Goal: Information Seeking & Learning: Understand process/instructions

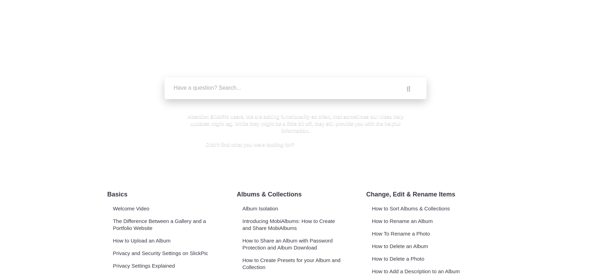
click at [267, 88] on label "Have a question? Search..." at bounding box center [305, 88] width 262 height 7
click at [267, 88] on input "Have a question? Search..." at bounding box center [281, 89] width 233 height 22
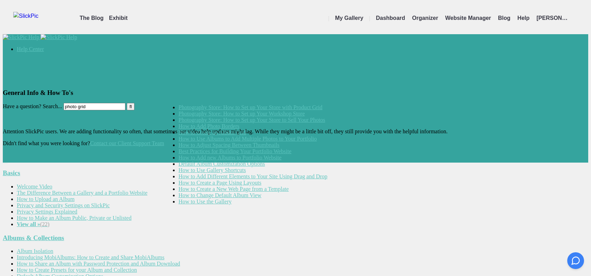
type input "photo grid"
click at [244, 136] on link "How to Create an Album Grid" at bounding box center [212, 133] width 67 height 6
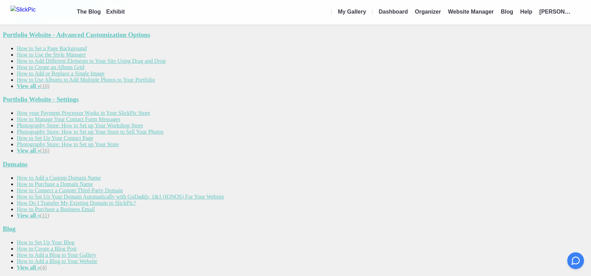
scroll to position [407, 0]
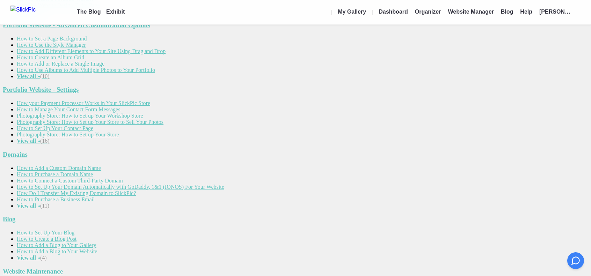
click at [93, 172] on link "How to Purchase a Domain Name" at bounding box center [55, 175] width 76 height 6
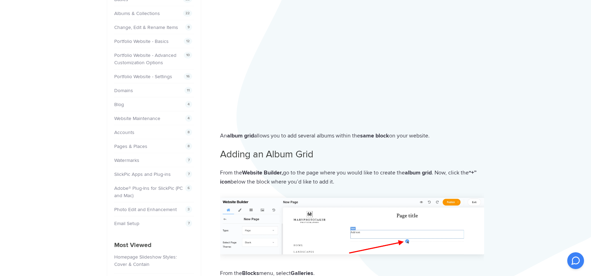
scroll to position [116, 0]
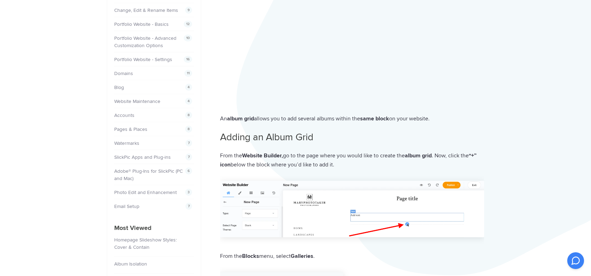
click at [382, 120] on strong "same block" at bounding box center [374, 118] width 29 height 7
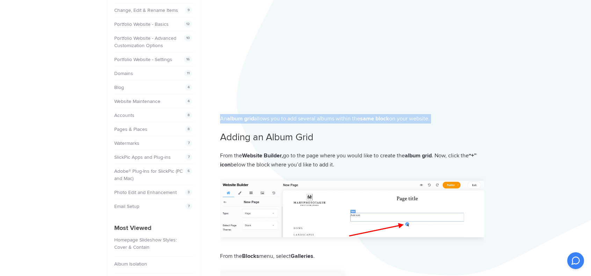
click at [382, 120] on strong "same block" at bounding box center [374, 118] width 29 height 7
copy div "An album grid allows you to add several albums within the same block on your we…"
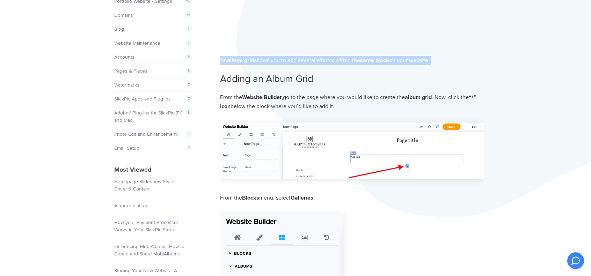
scroll to position [407, 0]
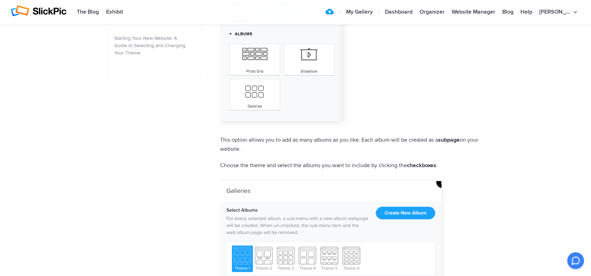
drag, startPoint x: 246, startPoint y: 150, endPoint x: 331, endPoint y: 69, distance: 117.7
copy p "This option allows you to add as many albums as you like. Each album will be cr…"
